Goal: Find contact information: Find contact information

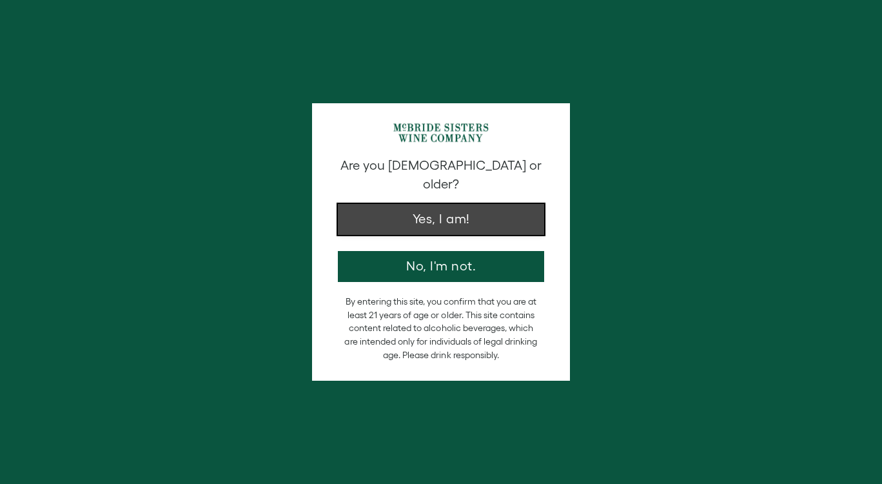
click at [442, 211] on button "Yes, I am!" at bounding box center [441, 219] width 206 height 31
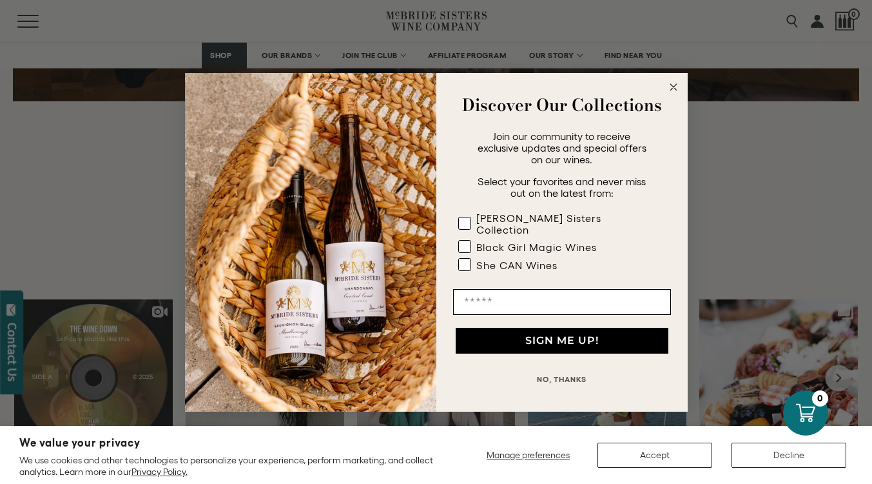
scroll to position [3672, 0]
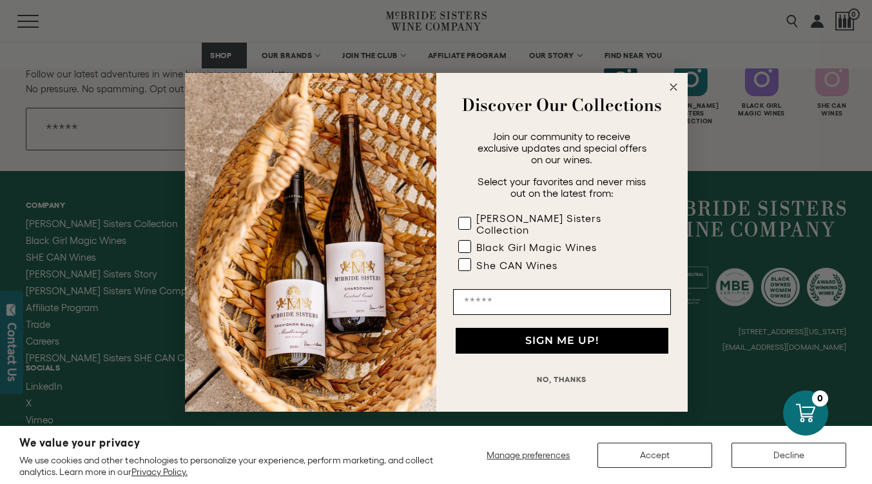
click at [673, 88] on circle "Close dialog" at bounding box center [673, 86] width 15 height 15
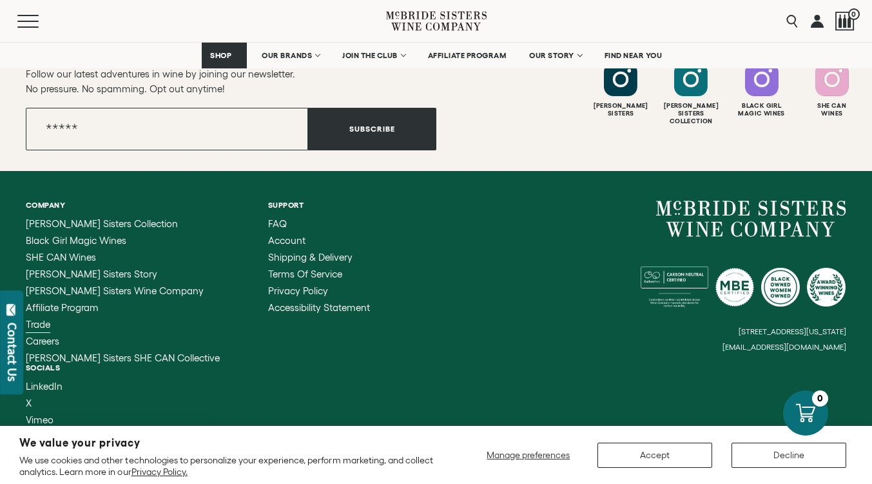
click at [41, 322] on span "Trade" at bounding box center [38, 324] width 25 height 11
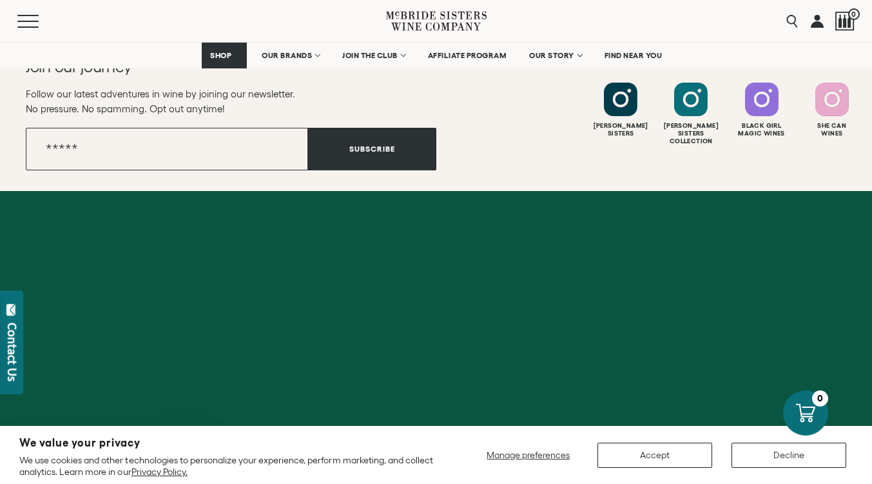
scroll to position [3672, 0]
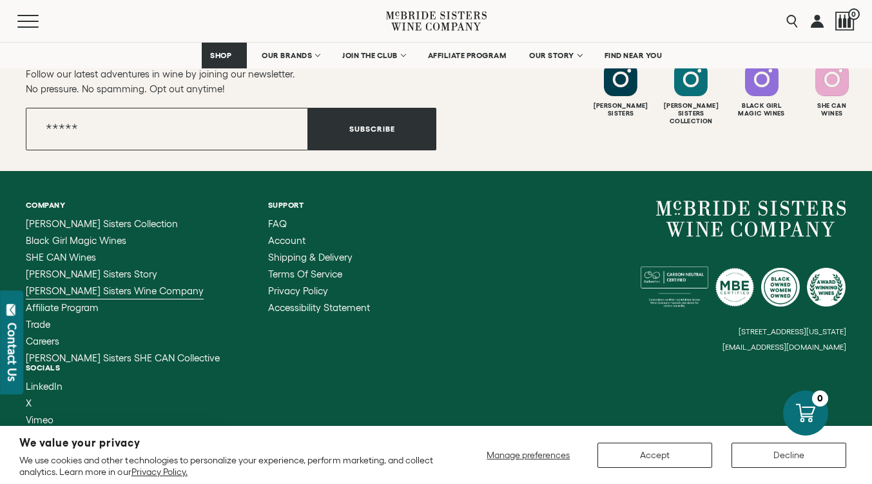
click at [61, 293] on span "[PERSON_NAME] Sisters Wine Company" at bounding box center [115, 290] width 178 height 11
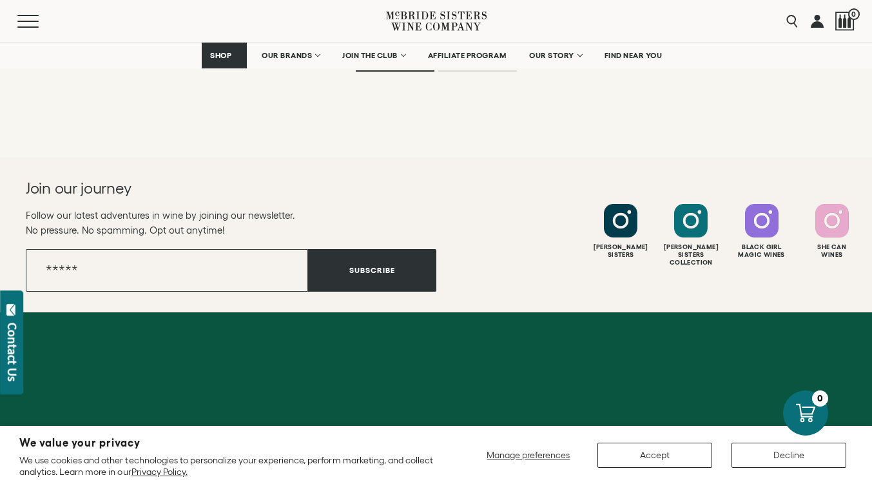
scroll to position [2310, 0]
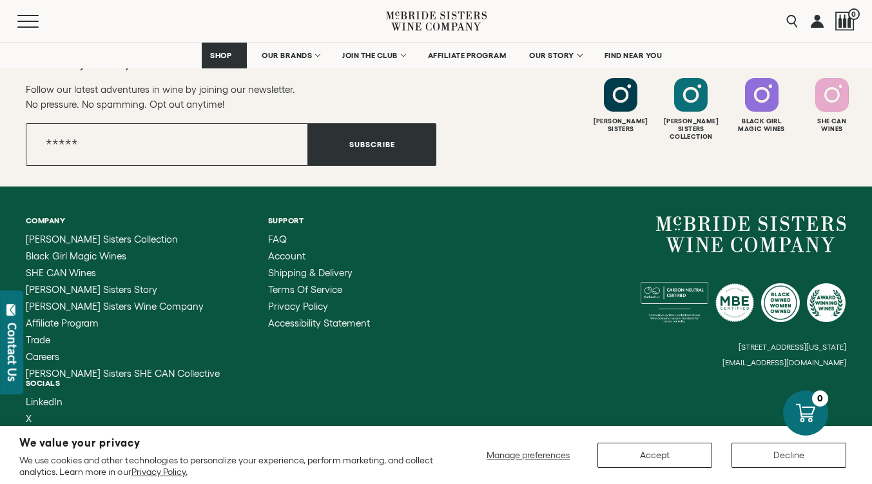
drag, startPoint x: 734, startPoint y: 343, endPoint x: 856, endPoint y: 344, distance: 121.9
click at [856, 344] on div "Company McBride Sisters Collection Black Girl Magic Wines SHE CAN Wines McBride…" at bounding box center [436, 336] width 872 height 300
copy small "[EMAIL_ADDRESS][DOMAIN_NAME]"
